Goal: Task Accomplishment & Management: Use online tool/utility

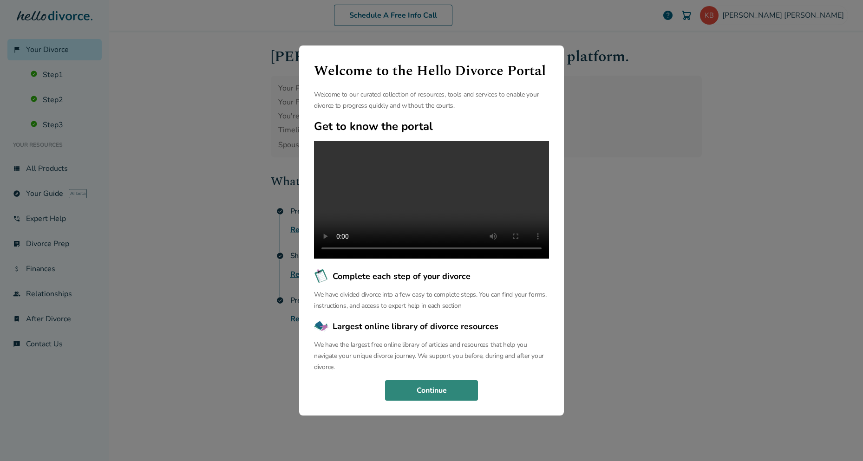
click at [421, 399] on button "Continue" at bounding box center [431, 390] width 93 height 20
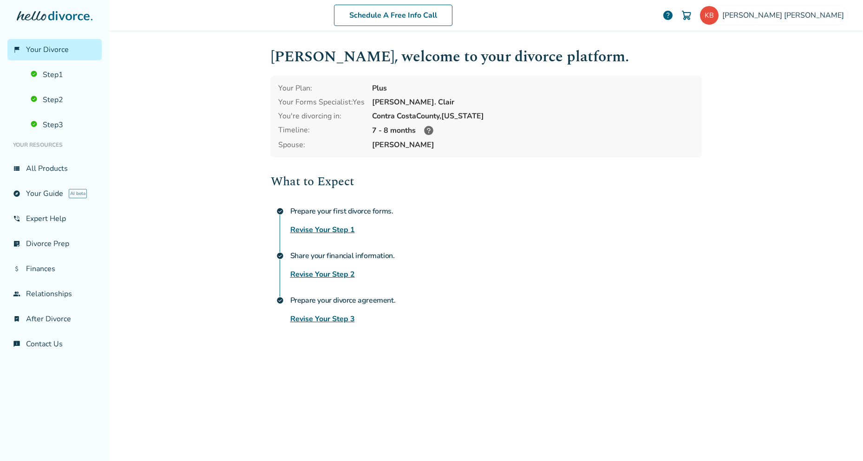
scroll to position [46, 0]
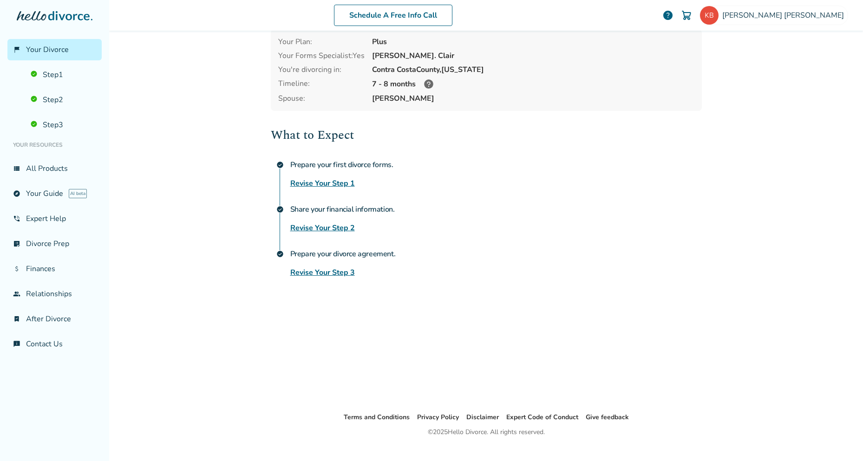
click at [303, 276] on link "Revise Your Step 3" at bounding box center [322, 272] width 65 height 11
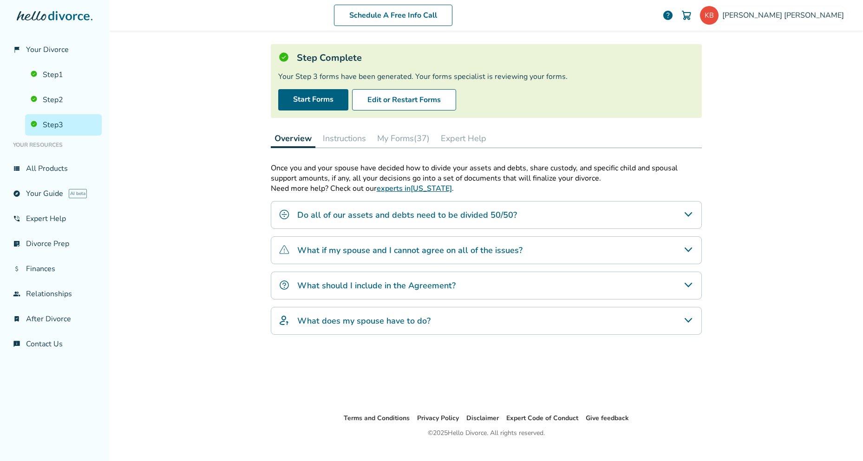
click at [406, 137] on button "My Forms (37)" at bounding box center [403, 138] width 60 height 19
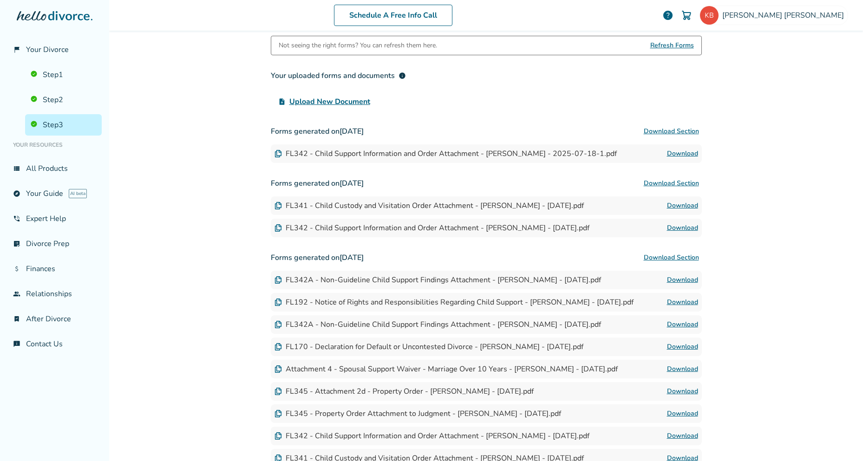
scroll to position [185, 0]
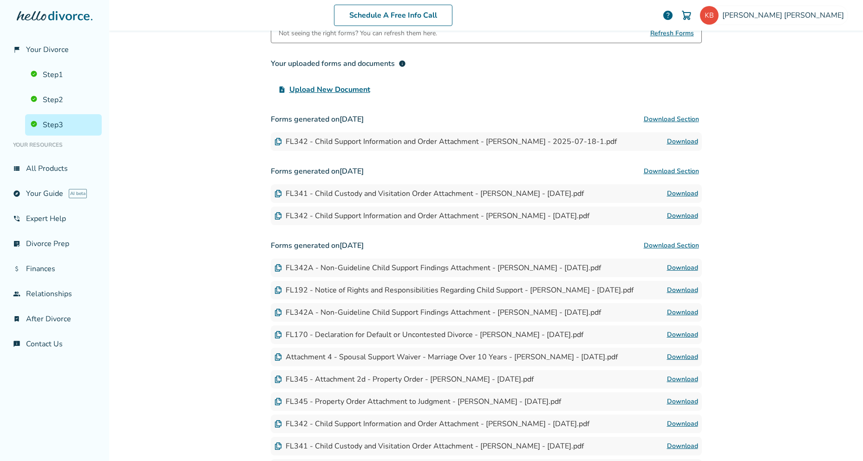
click at [674, 140] on link "Download" at bounding box center [682, 141] width 31 height 11
click at [680, 190] on link "Download" at bounding box center [682, 193] width 31 height 11
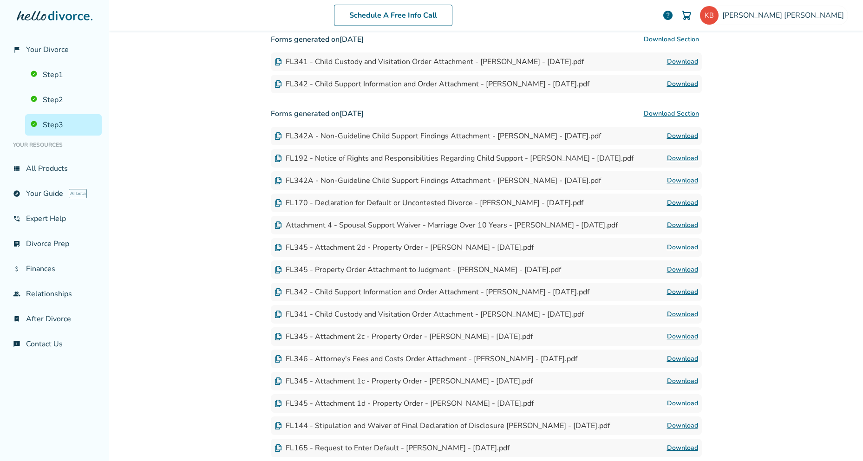
scroll to position [370, 0]
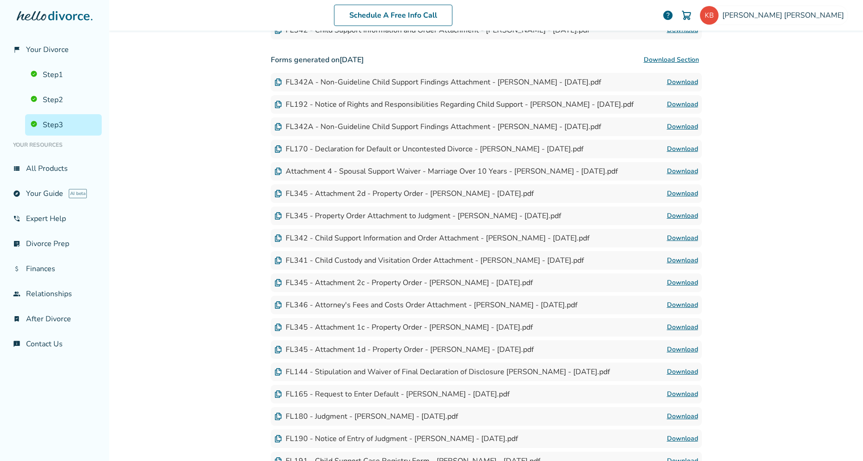
click at [686, 58] on button "Download Section" at bounding box center [671, 60] width 61 height 19
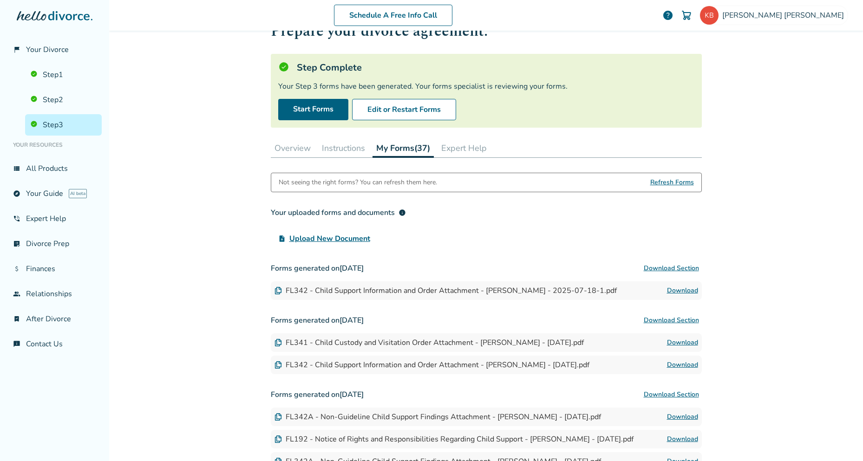
scroll to position [0, 0]
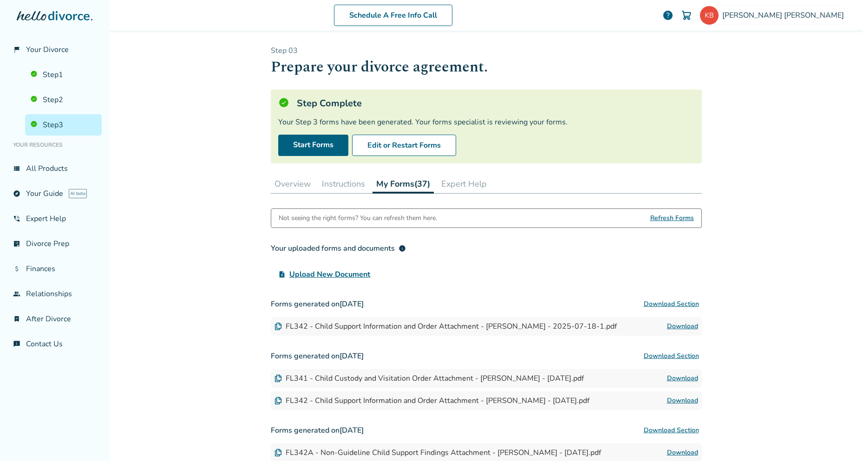
click at [466, 188] on button "Expert Help" at bounding box center [463, 184] width 53 height 19
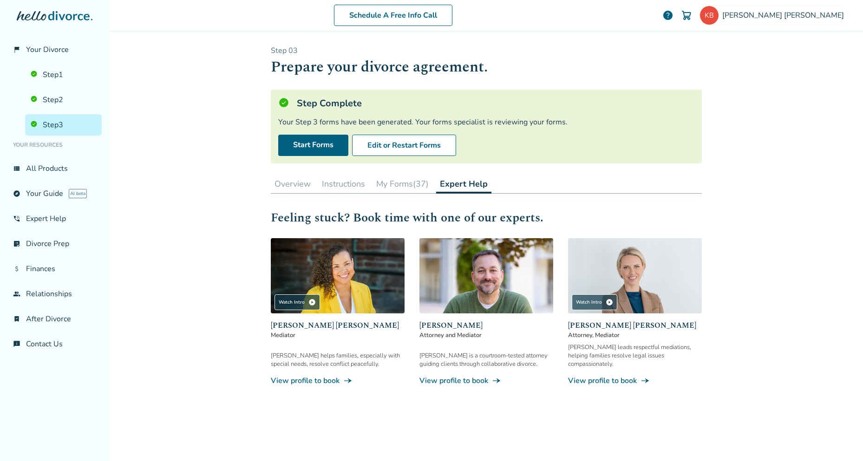
click at [328, 182] on button "Instructions" at bounding box center [343, 184] width 51 height 19
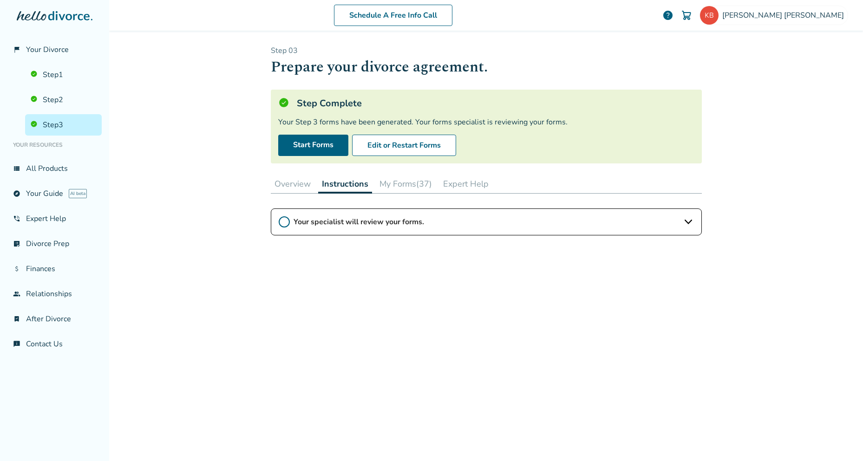
click at [685, 223] on icon at bounding box center [687, 222] width 7 height 5
click at [278, 188] on button "Overview" at bounding box center [293, 184] width 44 height 19
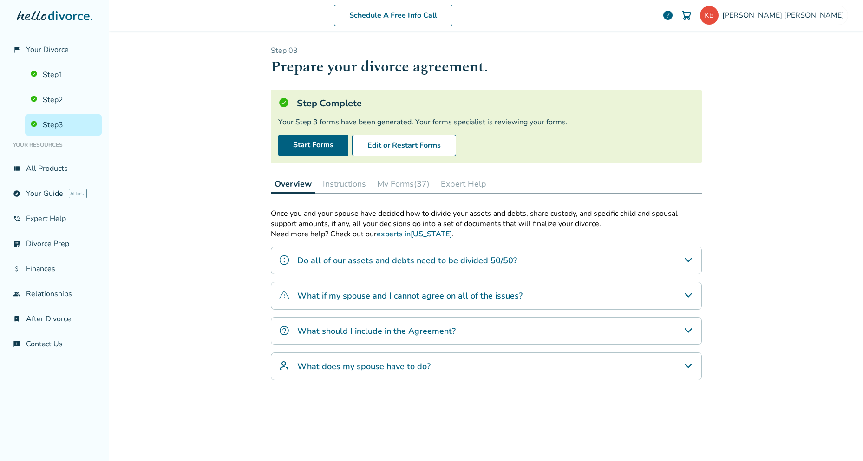
click at [684, 294] on icon "What if my spouse and I cannot agree on all of the issues?" at bounding box center [687, 295] width 7 height 5
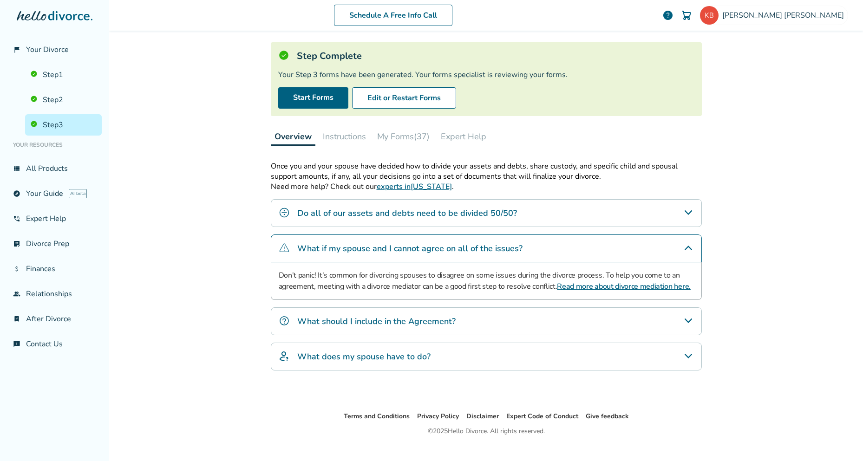
scroll to position [62, 0]
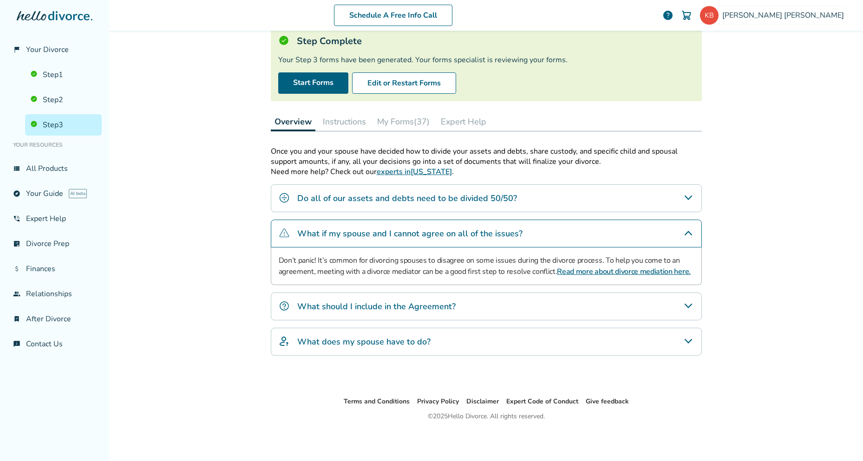
click at [684, 339] on icon "What does my spouse have to do?" at bounding box center [687, 341] width 7 height 5
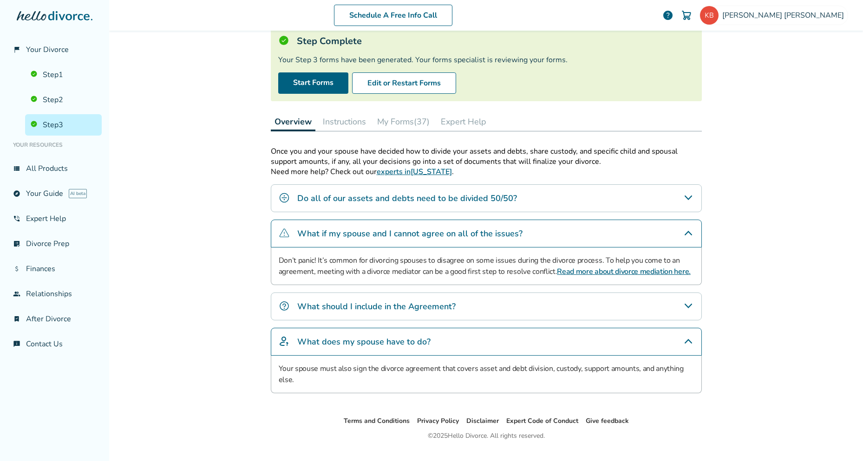
click at [686, 306] on icon "What should I include in the Agreement?" at bounding box center [687, 306] width 7 height 5
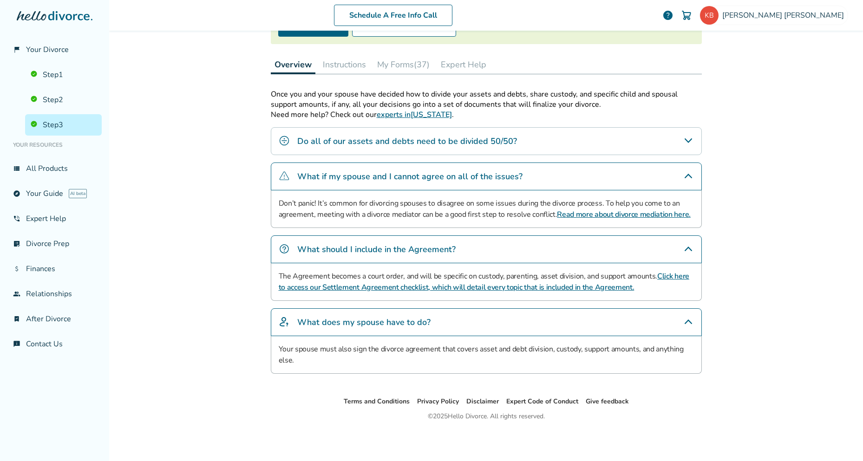
scroll to position [0, 0]
